Goal: Task Accomplishment & Management: Manage account settings

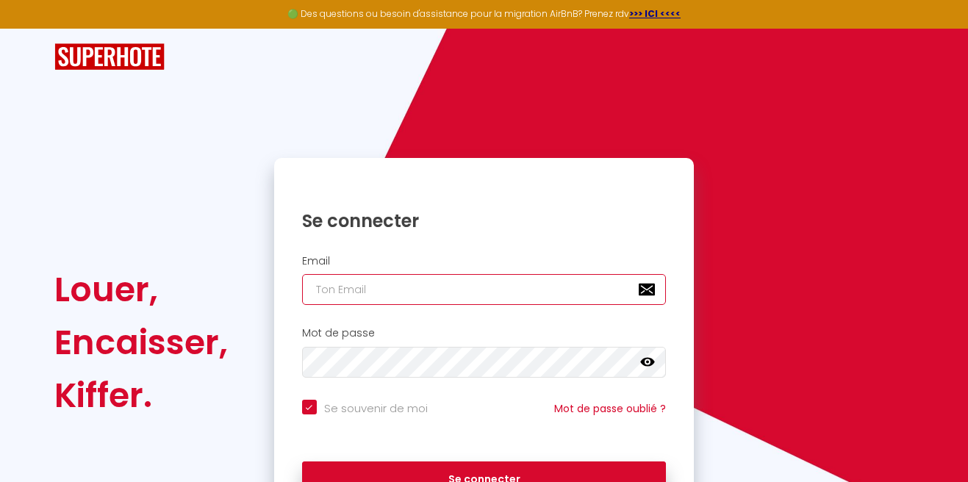
click at [395, 297] on input "email" at bounding box center [484, 289] width 365 height 31
type input "[EMAIL_ADDRESS][DOMAIN_NAME]"
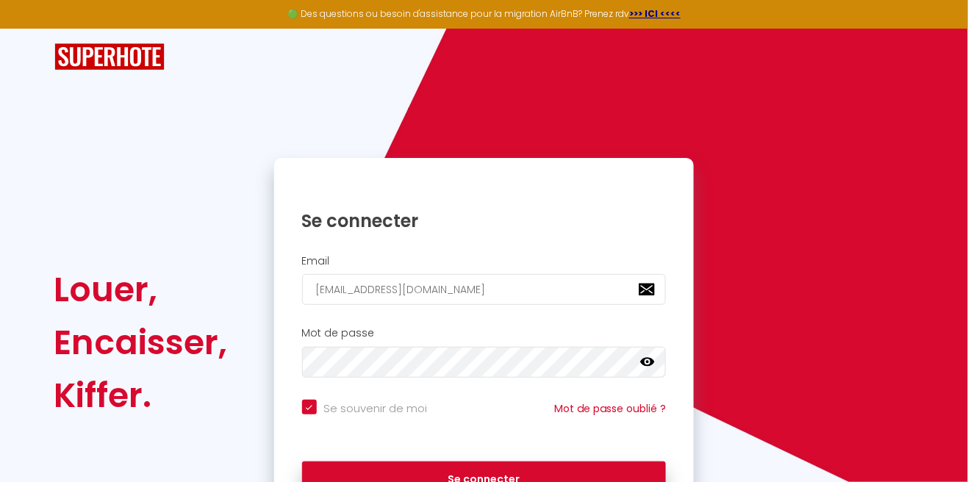
click at [302, 462] on button "Se connecter" at bounding box center [484, 480] width 365 height 37
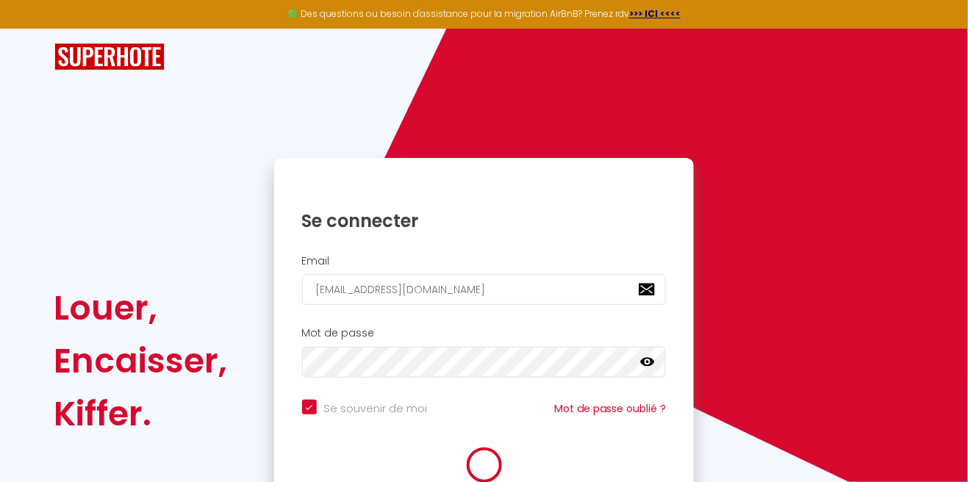
checkbox input "true"
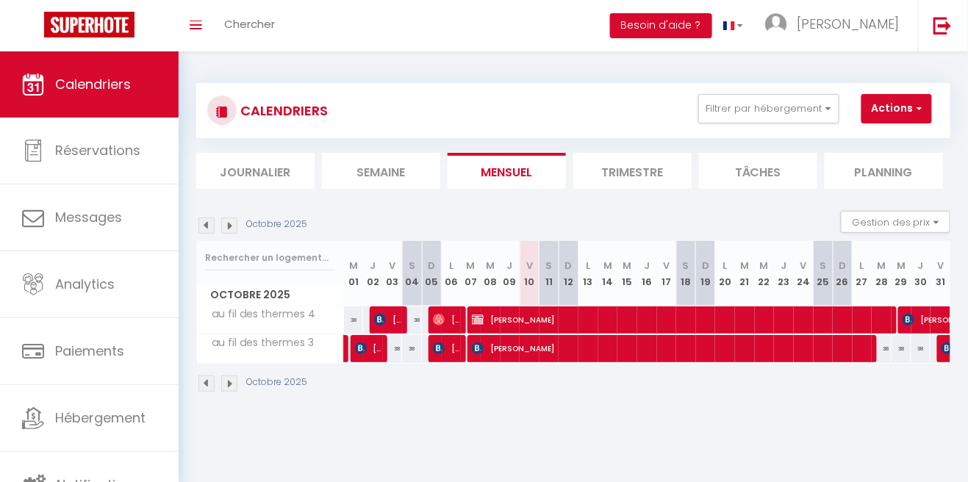
click at [233, 230] on img at bounding box center [229, 226] width 16 height 16
select select
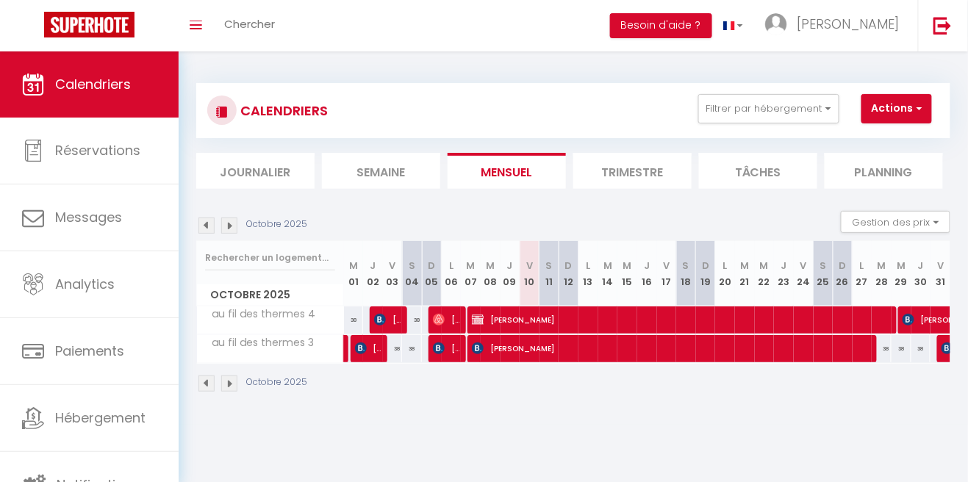
select select
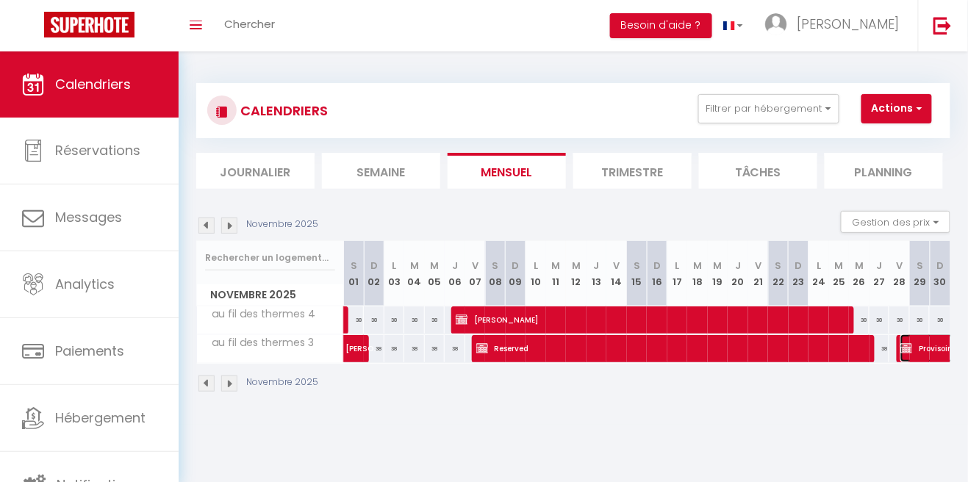
click at [912, 346] on img at bounding box center [907, 349] width 12 height 12
select select "KO"
select select "0"
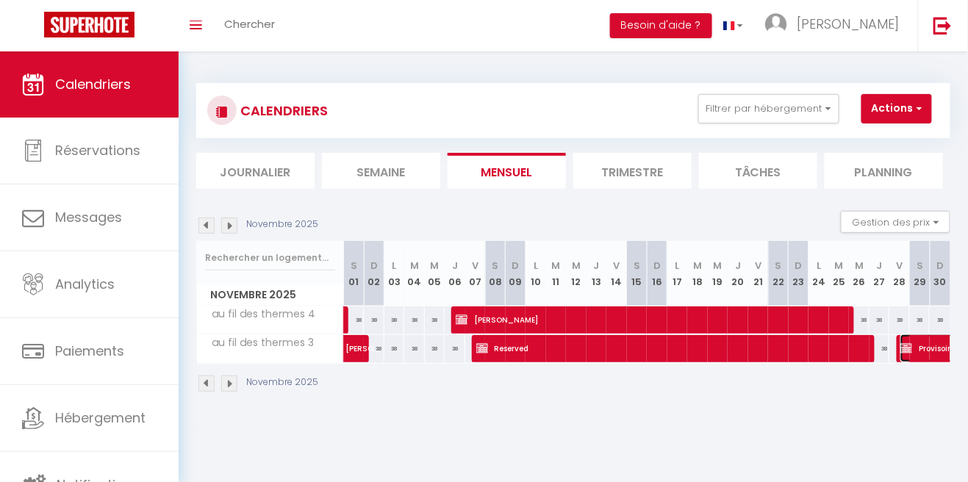
select select "1"
select select
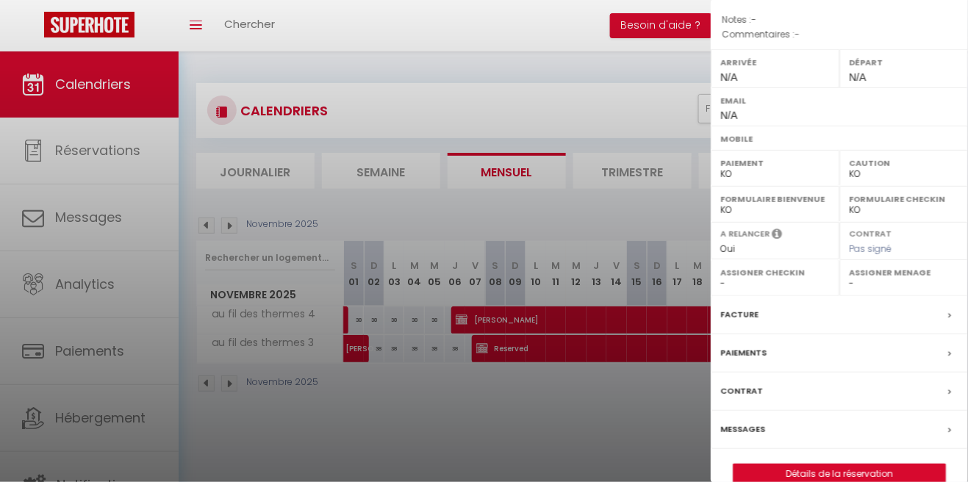
scroll to position [188, 0]
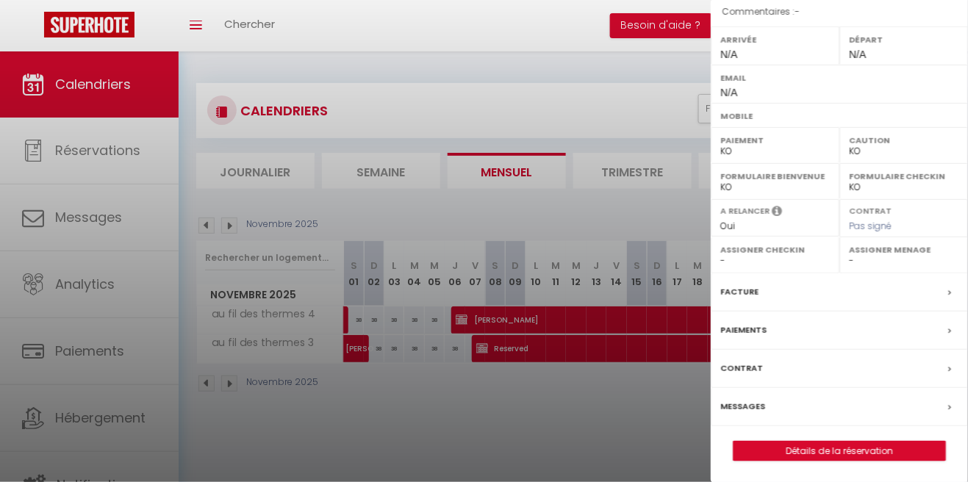
click at [786, 150] on select "OK KO" at bounding box center [776, 151] width 110 height 13
click at [721, 145] on select "OK KO" at bounding box center [776, 151] width 110 height 13
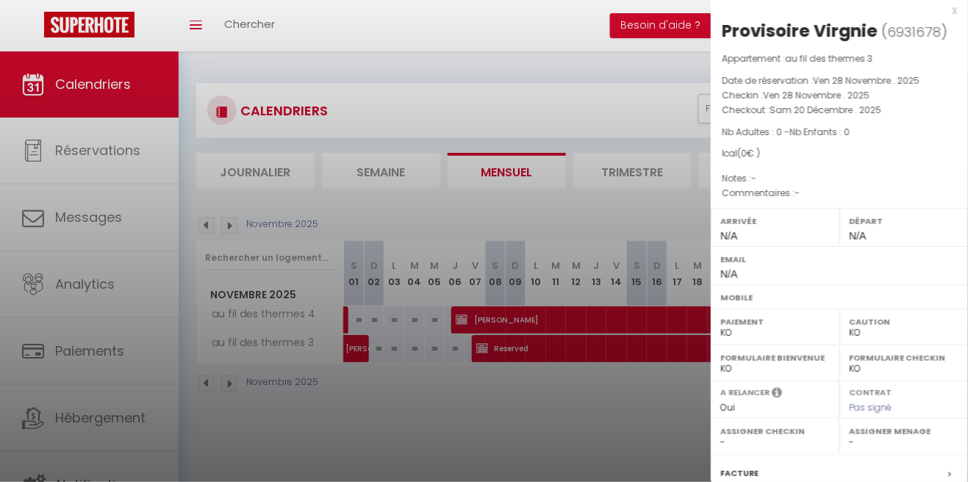
scroll to position [0, 0]
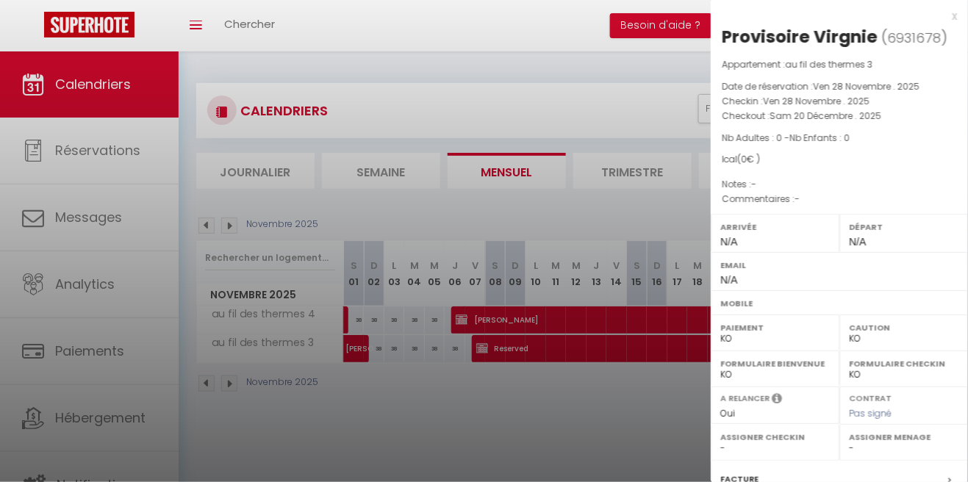
click at [954, 12] on div "x" at bounding box center [834, 16] width 246 height 18
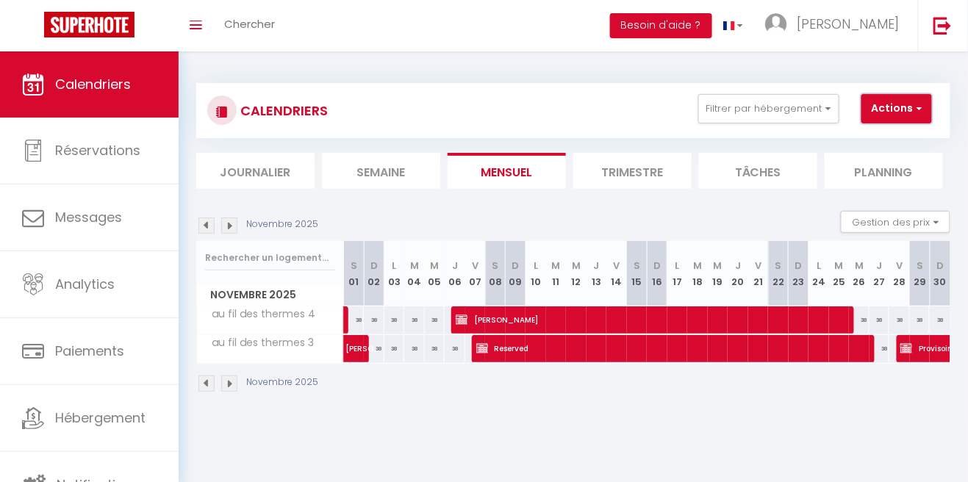
click at [918, 110] on span "button" at bounding box center [917, 108] width 9 height 15
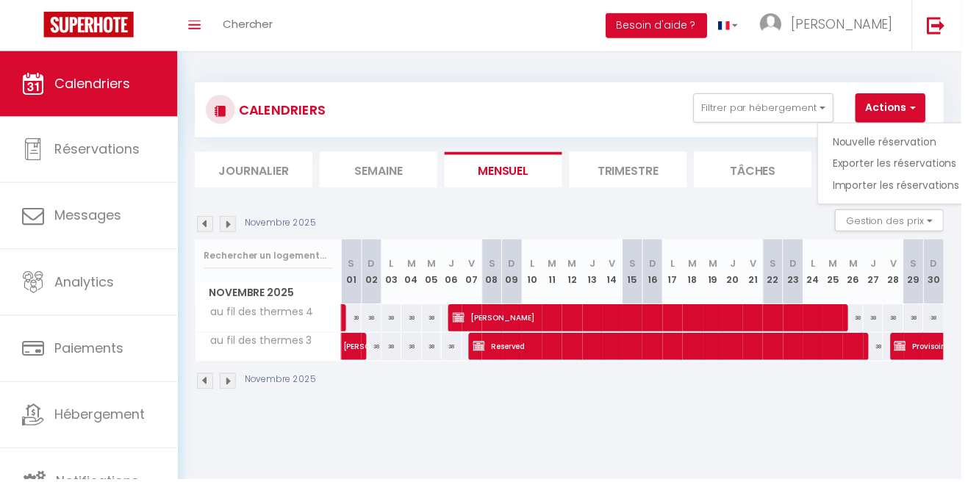
click at [641, 106] on div at bounding box center [484, 241] width 968 height 482
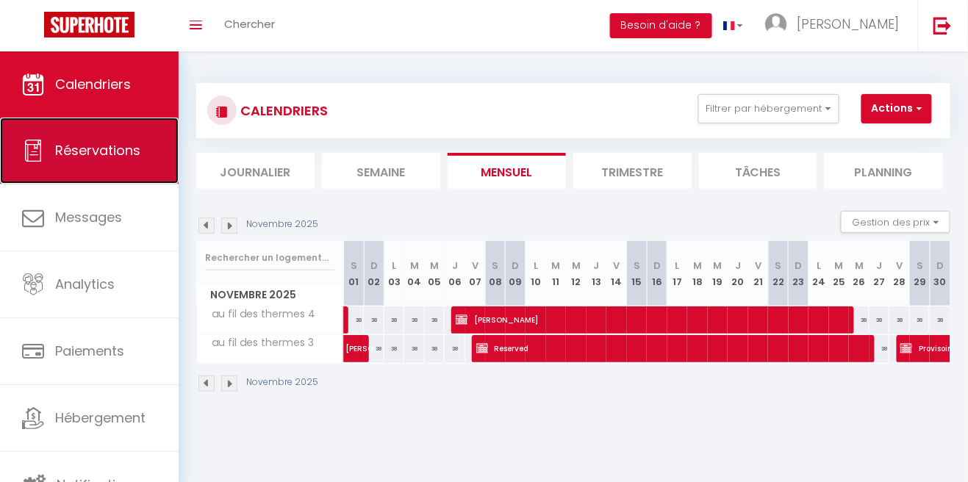
click at [74, 157] on span "Réservations" at bounding box center [97, 150] width 85 height 18
select select "not_cancelled"
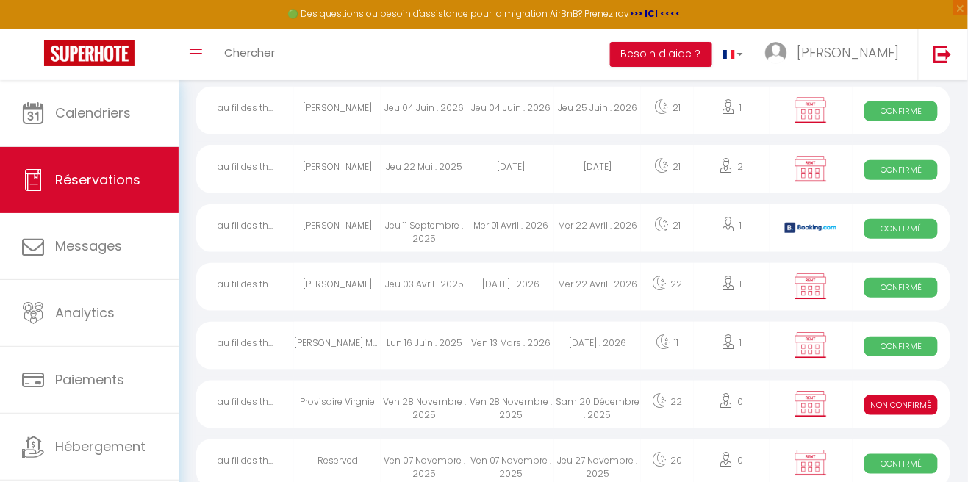
scroll to position [209, 0]
click at [898, 410] on span "Non Confirmé" at bounding box center [902, 405] width 74 height 20
select select "KO"
select select "0"
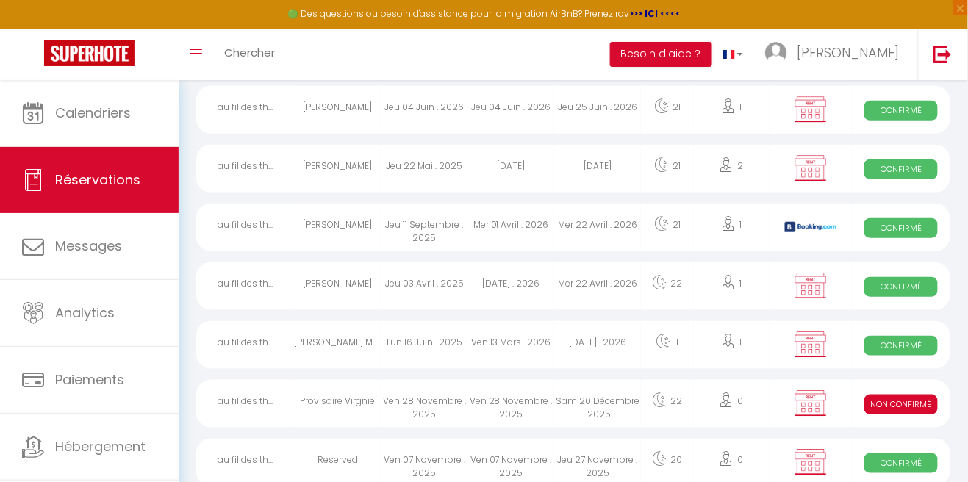
select select "0"
select select "1"
select select
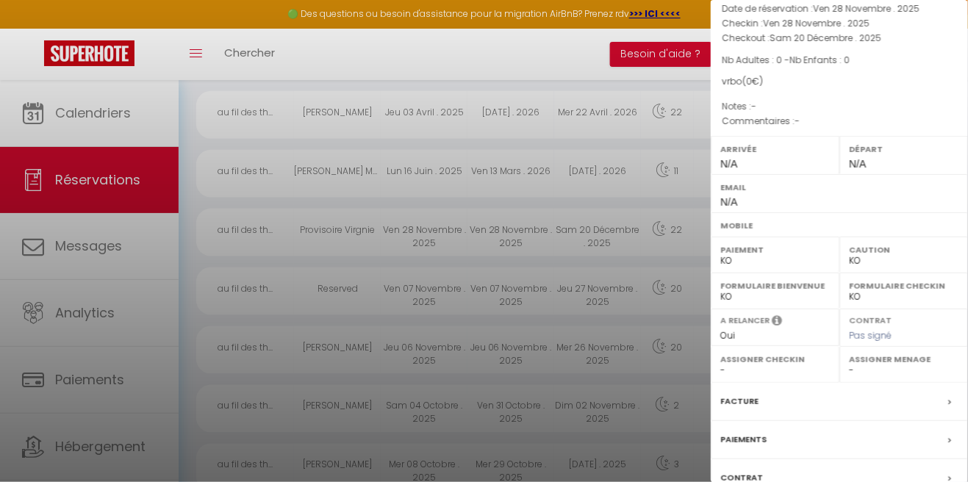
scroll to position [117, 0]
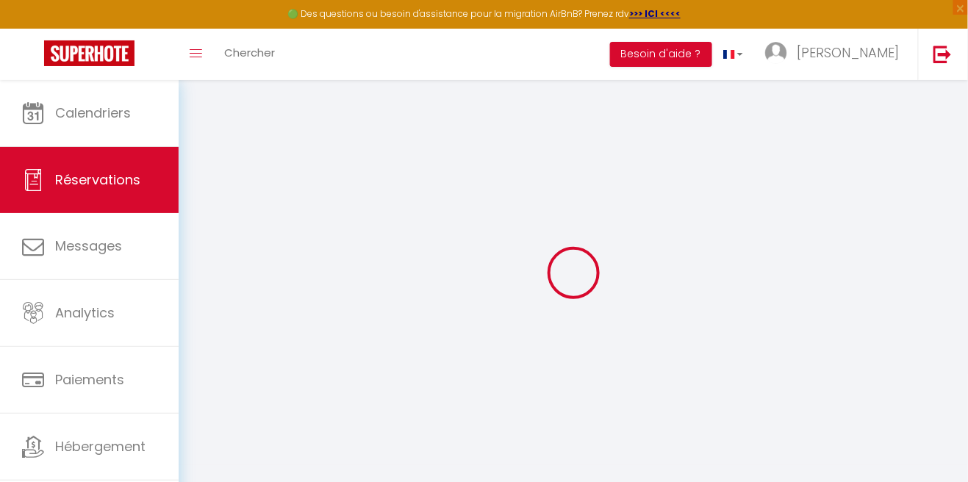
select select
checkbox input "false"
select select
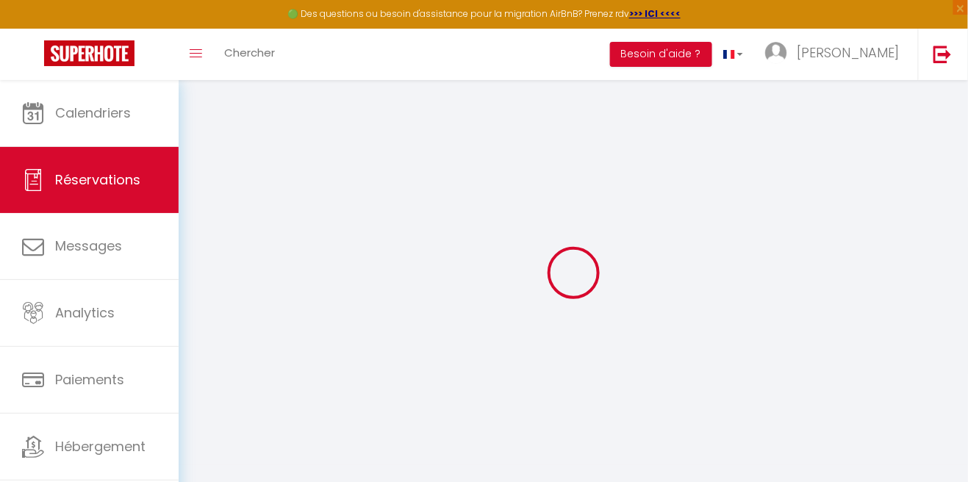
select select
checkbox input "false"
select select
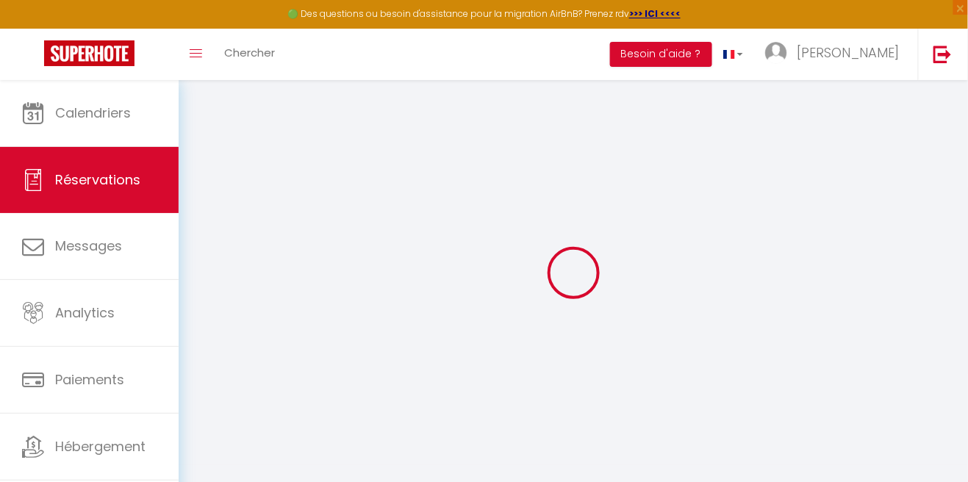
select select
checkbox input "false"
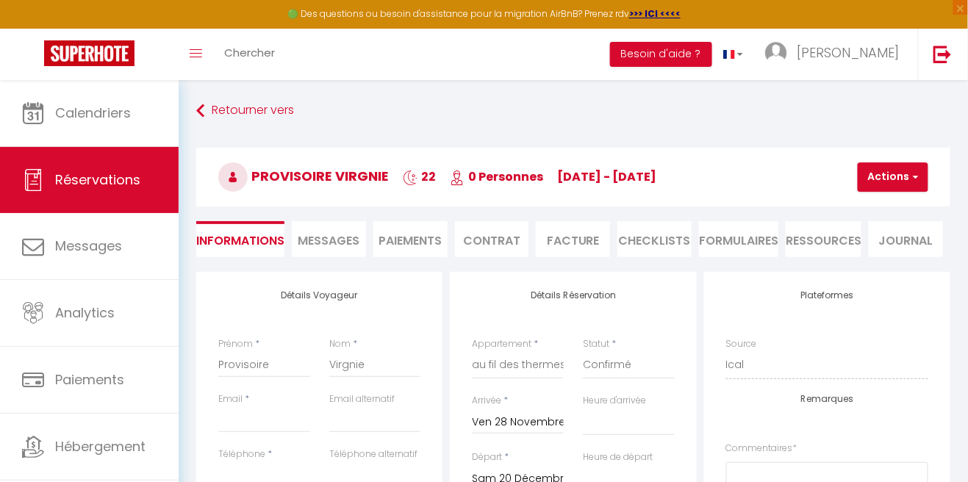
select select
checkbox input "false"
select select
click at [917, 174] on span "button" at bounding box center [914, 177] width 9 height 13
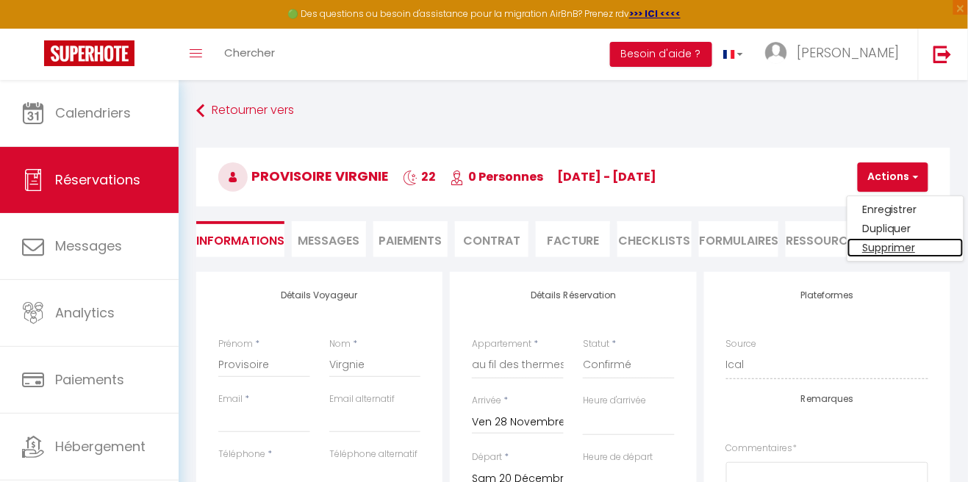
click at [903, 247] on link "Supprimer" at bounding box center [906, 247] width 116 height 19
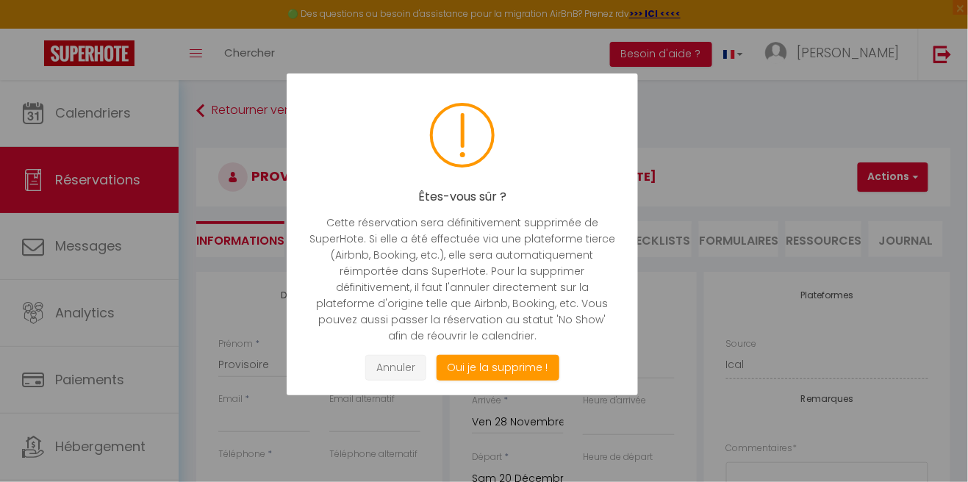
click at [399, 381] on button "Annuler" at bounding box center [395, 368] width 61 height 26
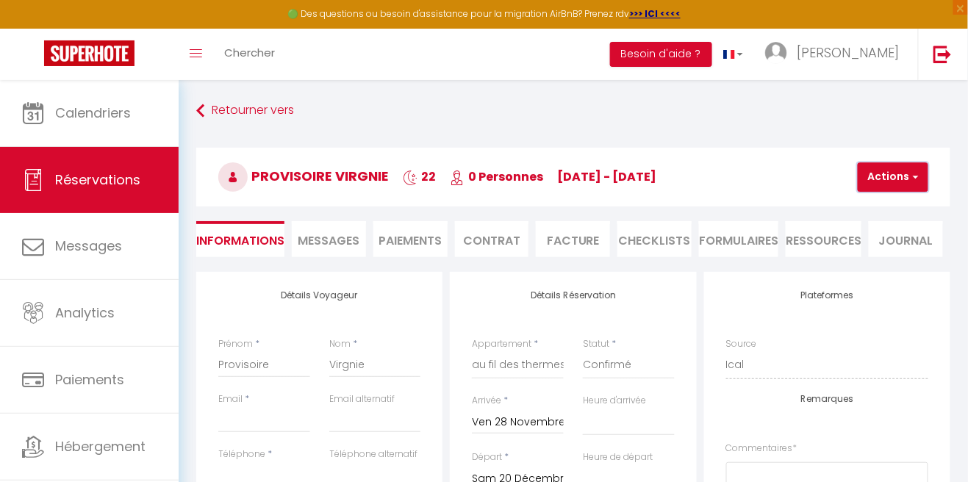
click at [915, 174] on span "button" at bounding box center [914, 177] width 9 height 13
click at [904, 250] on link "Supprimer" at bounding box center [906, 247] width 116 height 19
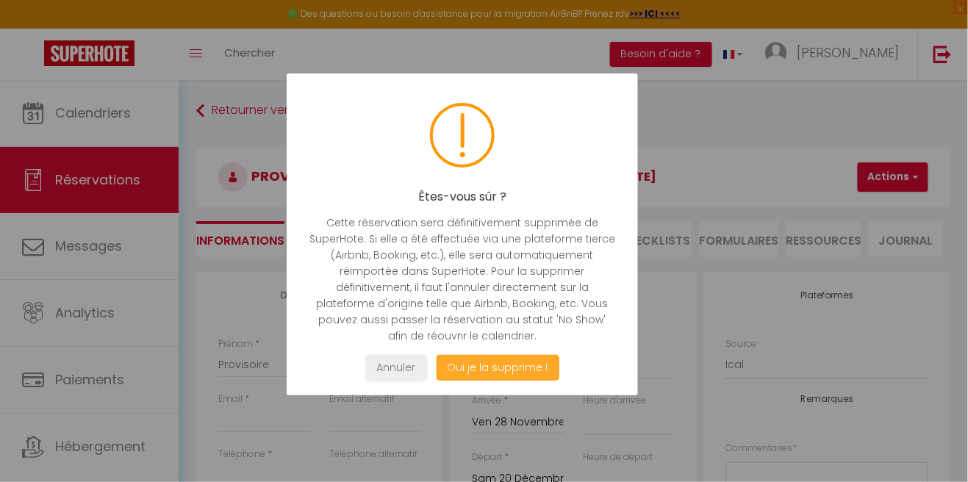
click at [518, 381] on button "Oui je la supprime !" at bounding box center [497, 368] width 123 height 26
click at [524, 404] on div at bounding box center [484, 241] width 968 height 482
select select "not_cancelled"
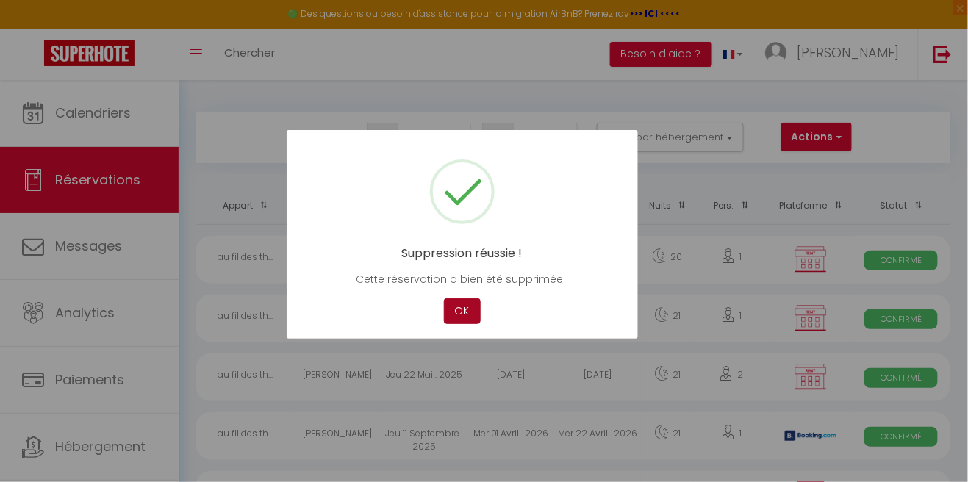
click at [454, 324] on button "OK" at bounding box center [462, 312] width 37 height 26
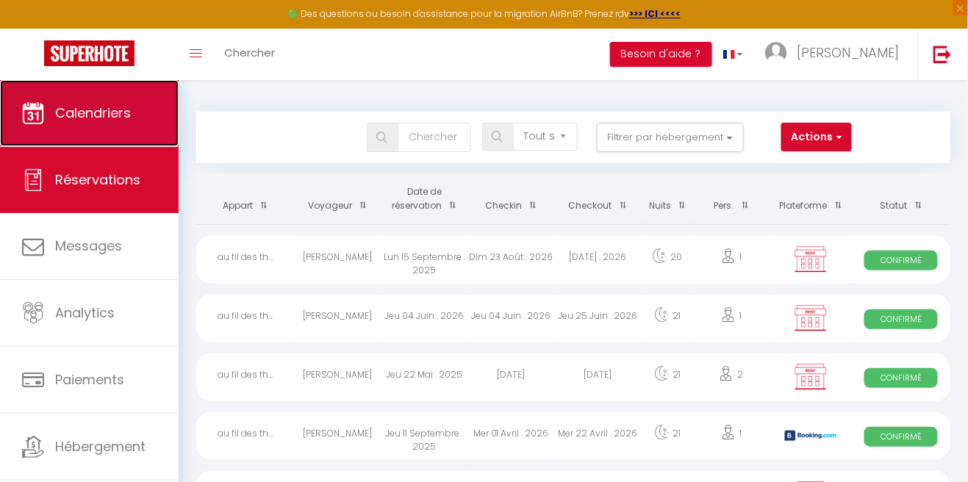
click at [119, 124] on link "Calendriers" at bounding box center [89, 113] width 179 height 66
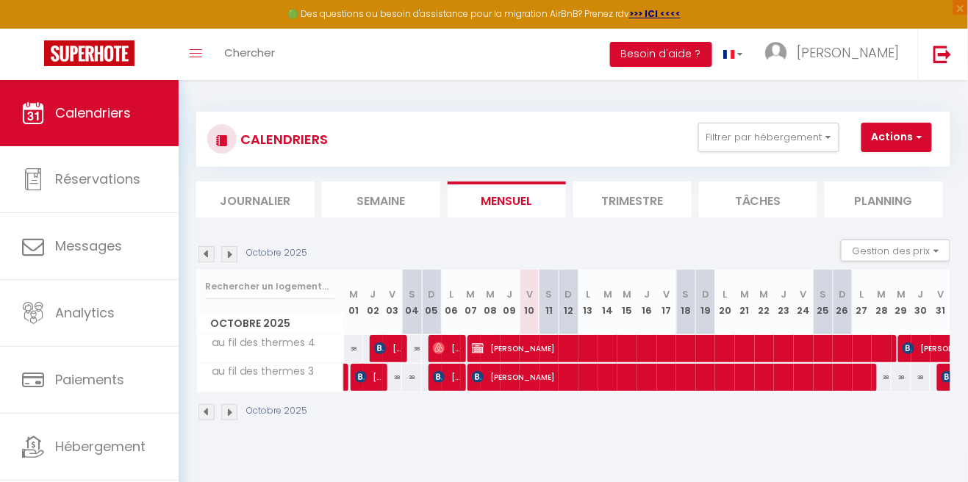
click at [222, 253] on img at bounding box center [229, 254] width 16 height 16
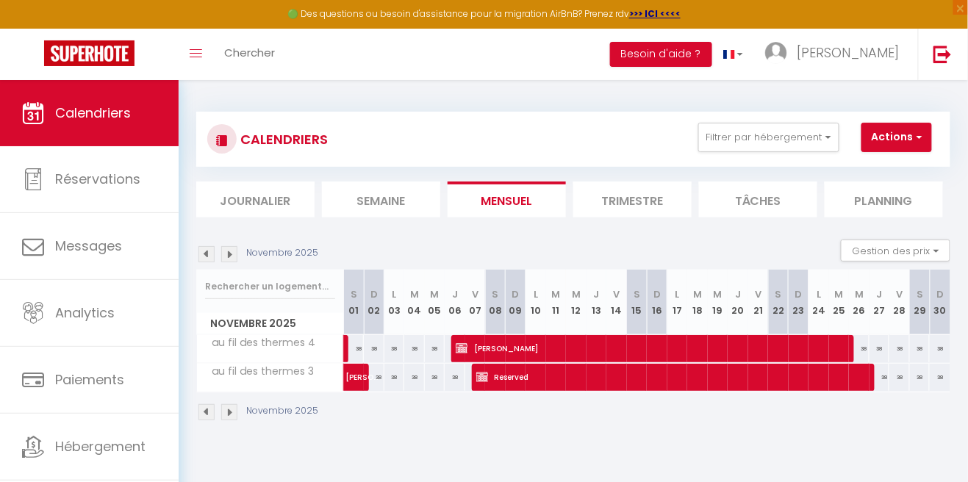
scroll to position [71, 0]
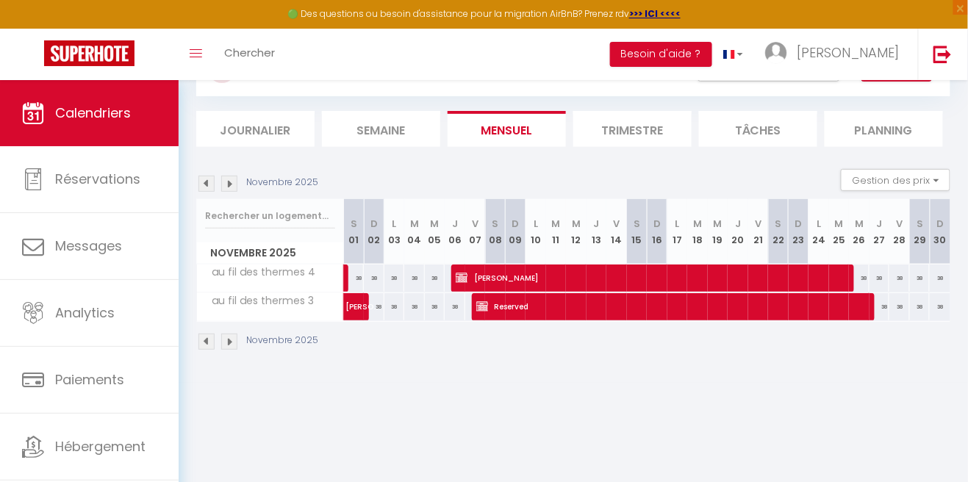
click at [245, 186] on div "Novembre 2025" at bounding box center [259, 184] width 126 height 16
click at [228, 187] on img at bounding box center [229, 184] width 16 height 16
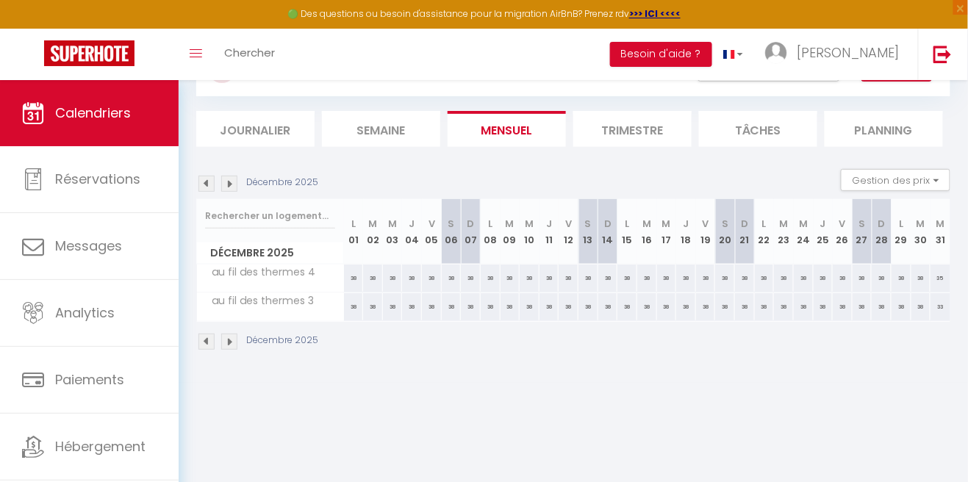
click at [229, 183] on img at bounding box center [229, 184] width 16 height 16
